Goal: Find specific page/section: Find specific page/section

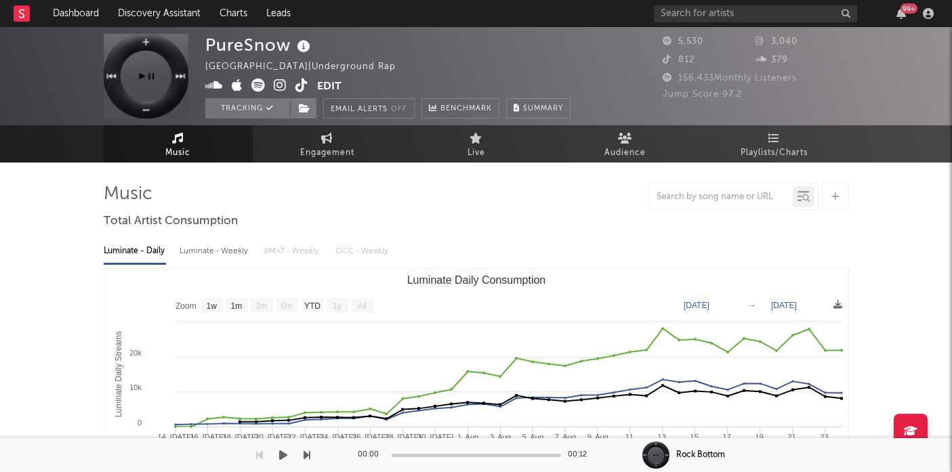
select select "1w"
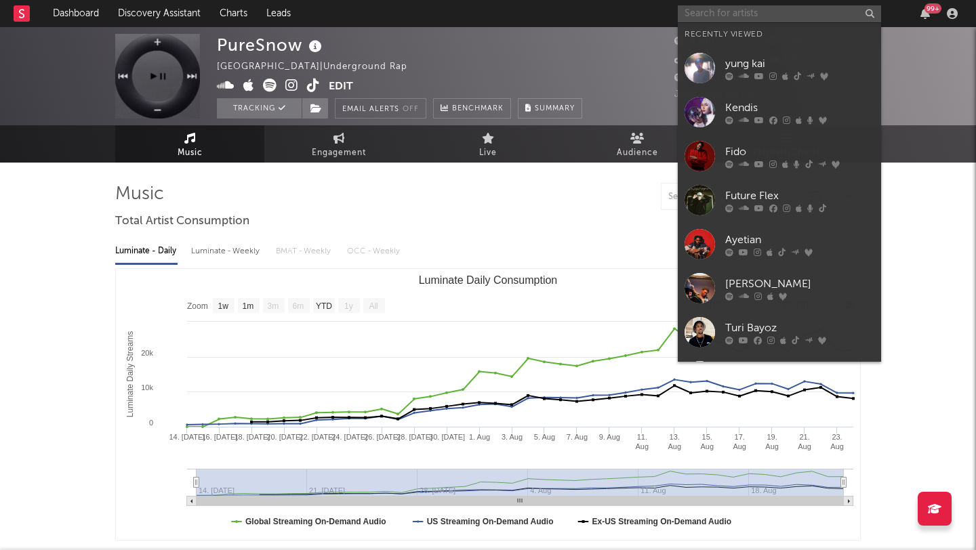
click at [714, 12] on input "text" at bounding box center [779, 13] width 203 height 17
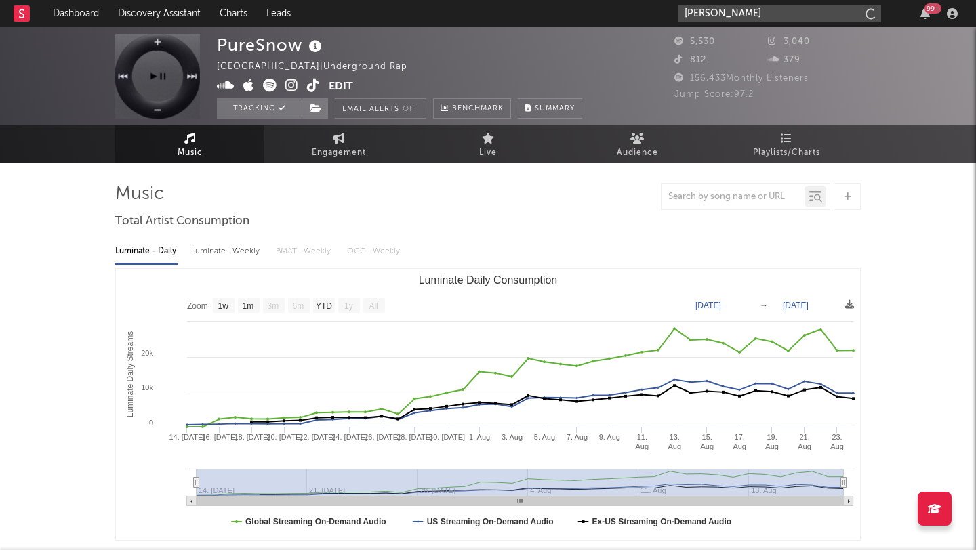
type input "[PERSON_NAME]"
click at [702, 14] on input "[PERSON_NAME]" at bounding box center [779, 13] width 203 height 17
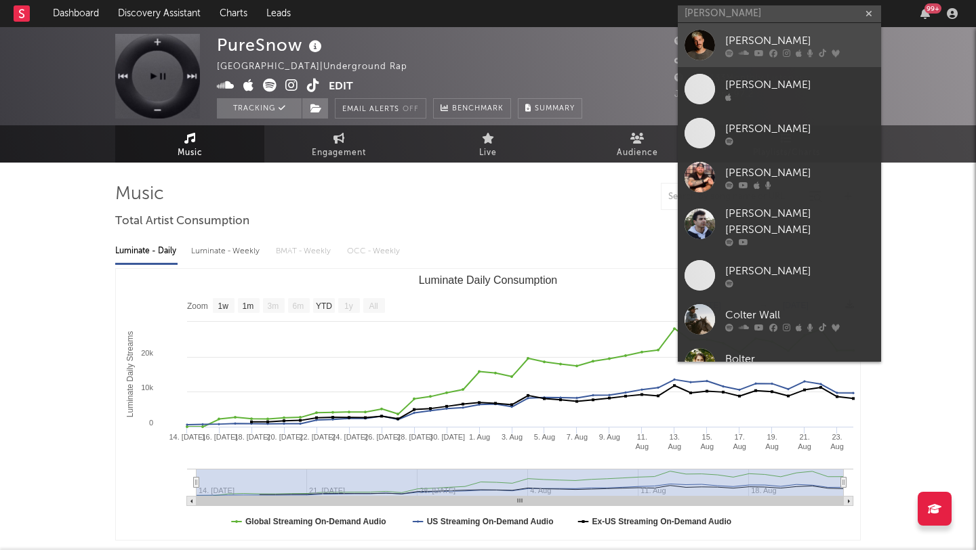
click at [695, 47] on div at bounding box center [700, 45] width 31 height 31
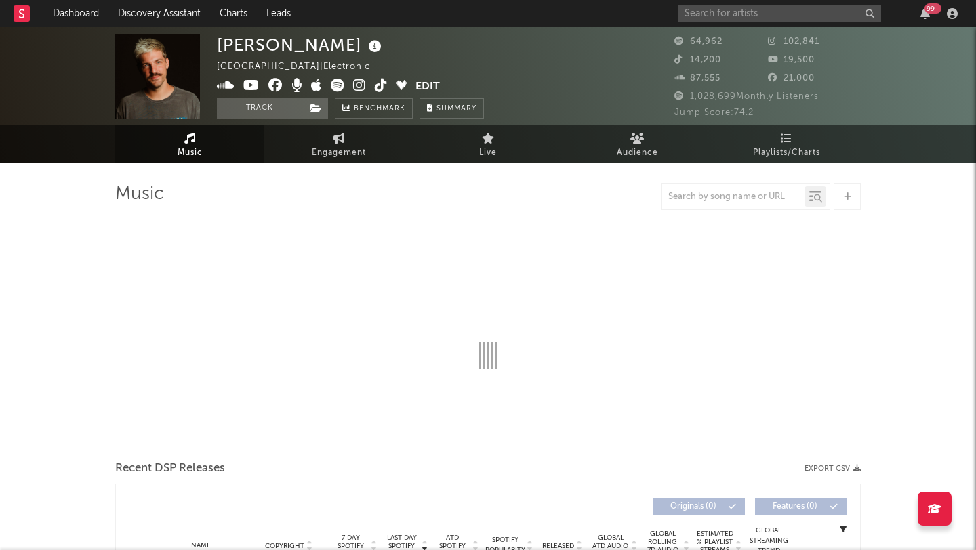
select select "6m"
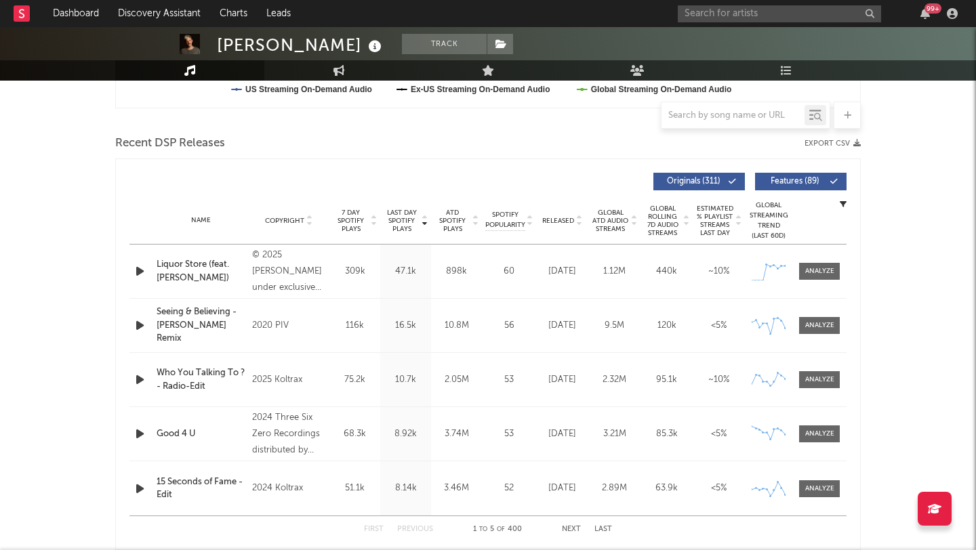
scroll to position [445, 0]
